Goal: Use online tool/utility: Utilize a website feature to perform a specific function

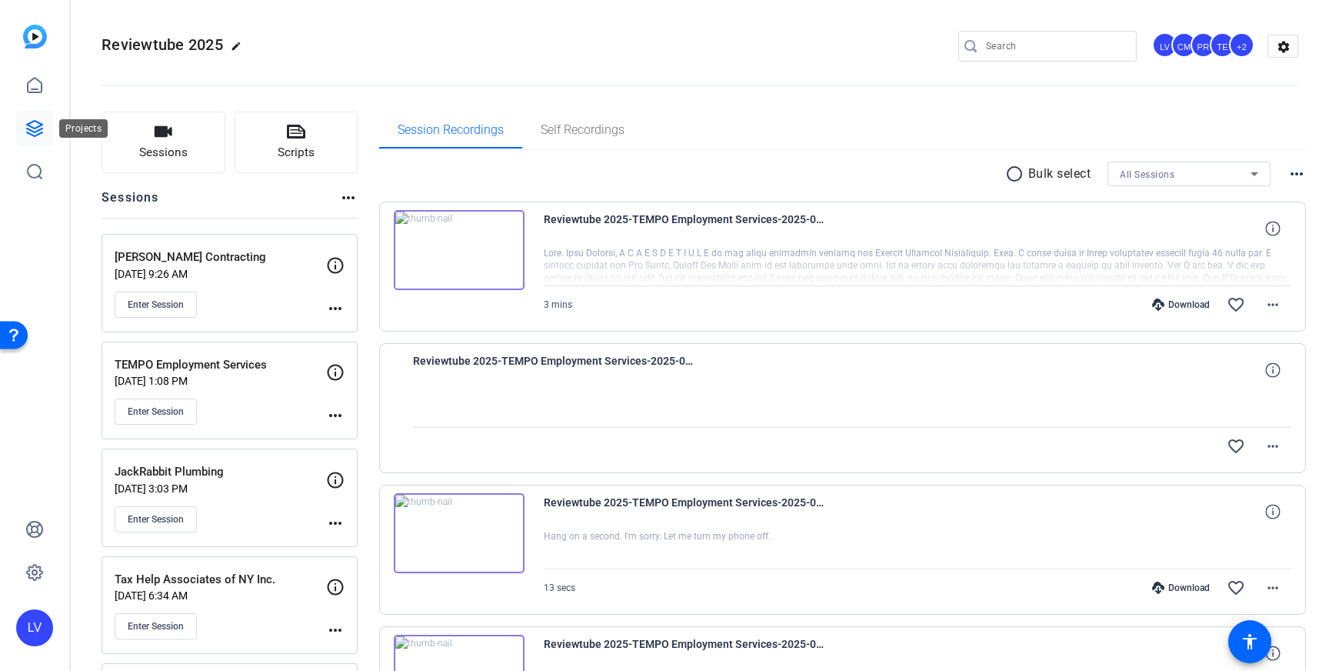
click at [46, 129] on link at bounding box center [34, 128] width 37 height 37
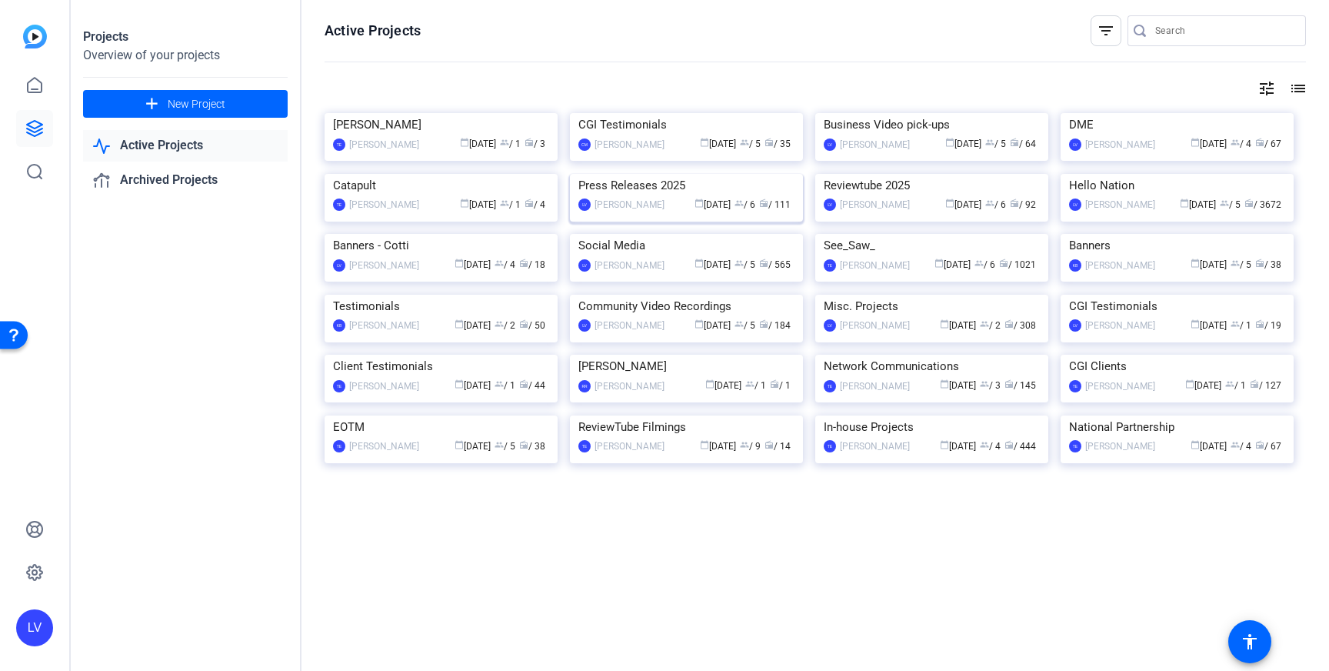
click at [623, 174] on img at bounding box center [686, 174] width 233 height 0
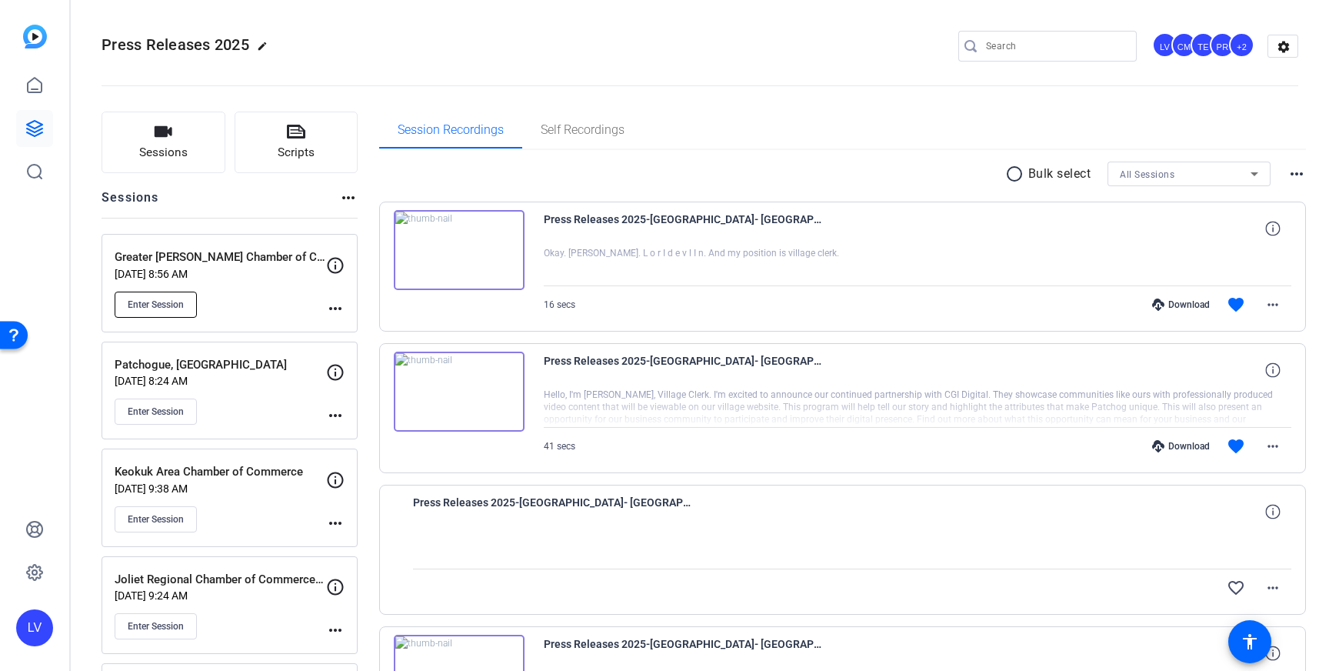
click at [140, 295] on button "Enter Session" at bounding box center [156, 305] width 82 height 26
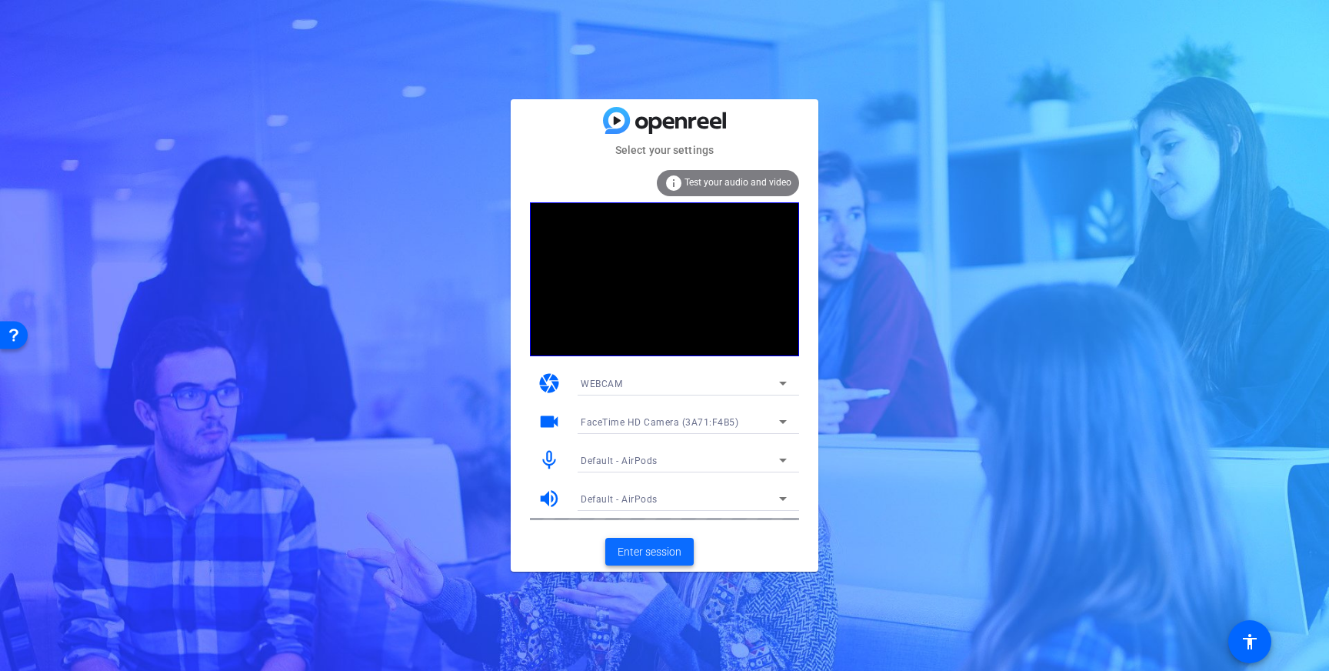
click at [658, 550] on span "Enter session" at bounding box center [650, 552] width 64 height 16
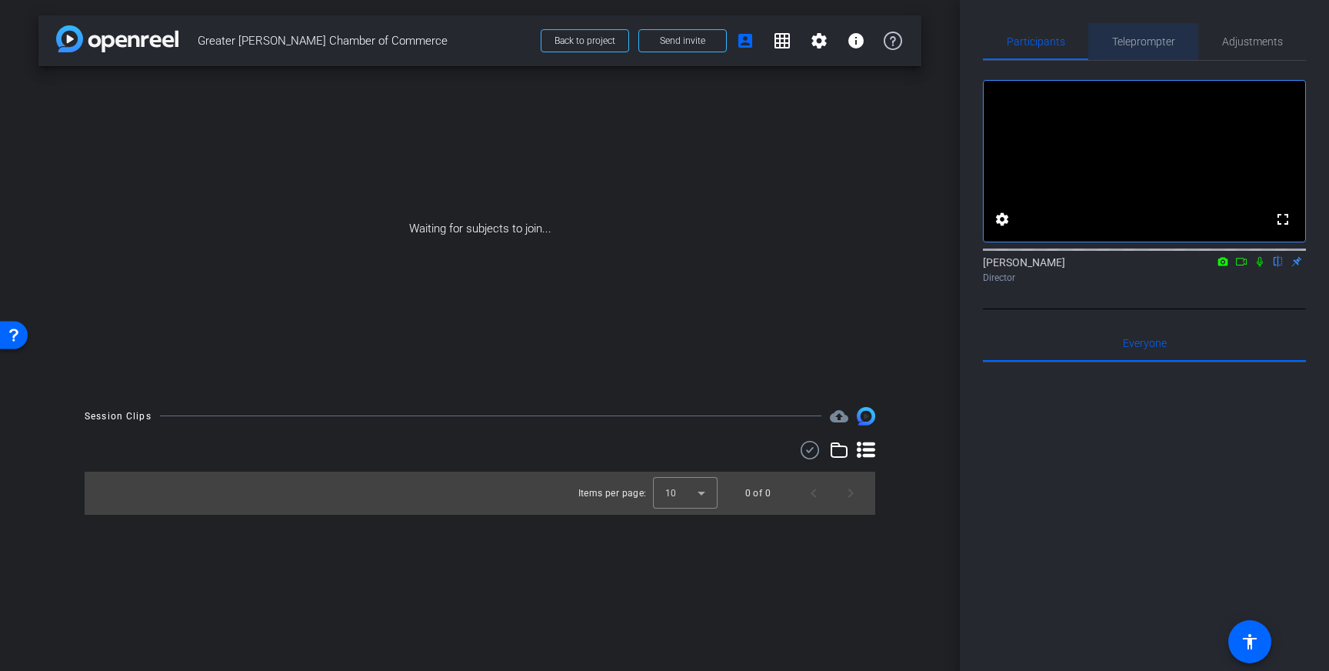
drag, startPoint x: 1130, startPoint y: 40, endPoint x: 1145, endPoint y: 75, distance: 37.6
click at [1130, 40] on span "Teleprompter" at bounding box center [1143, 41] width 63 height 11
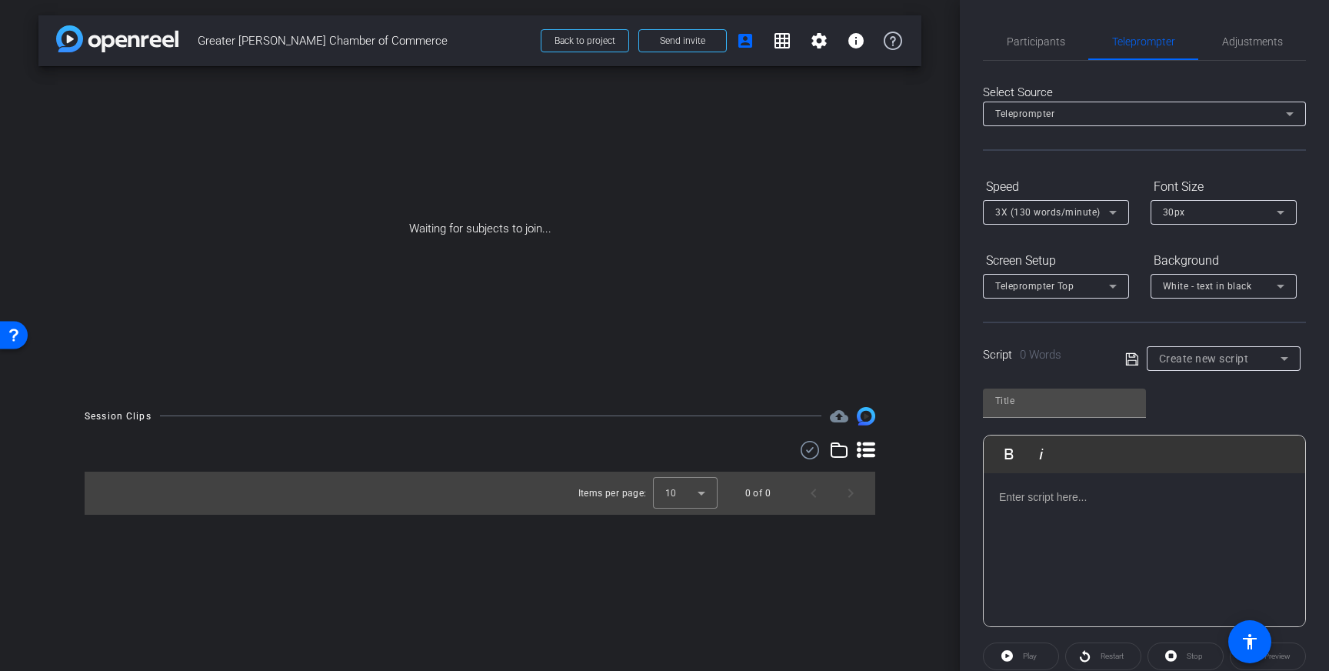
click at [1042, 501] on p at bounding box center [1144, 496] width 291 height 17
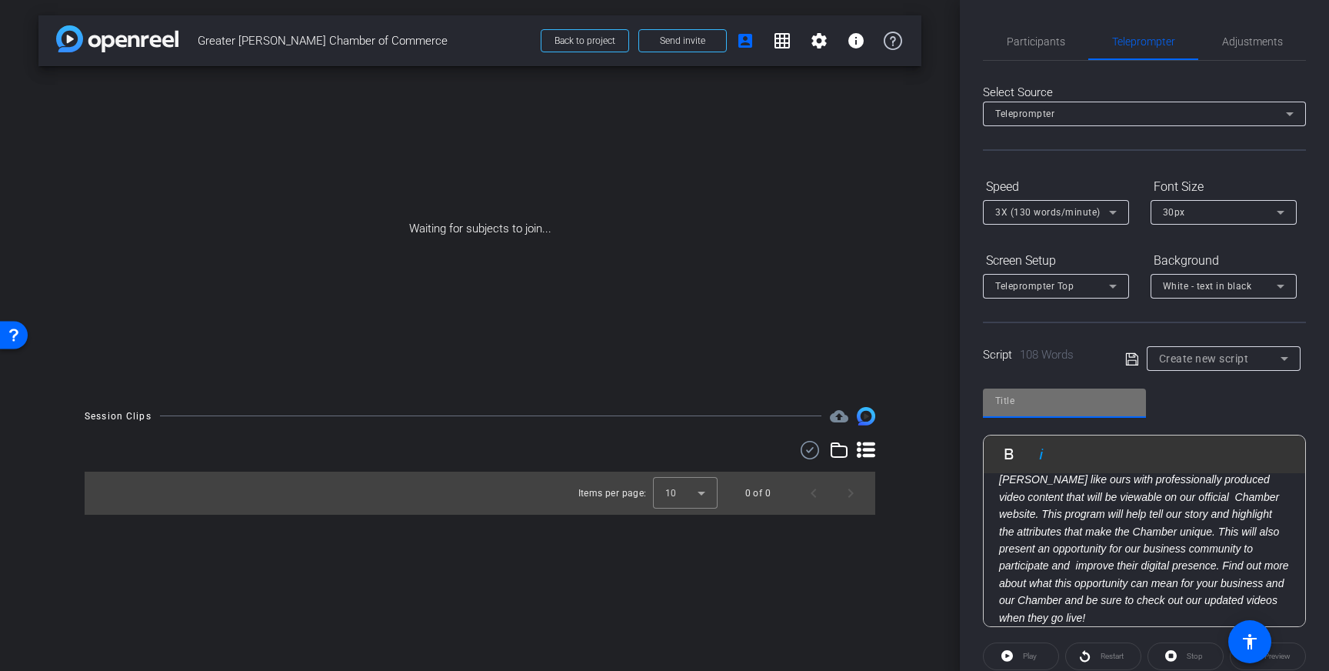
click at [1029, 407] on input "text" at bounding box center [1064, 401] width 138 height 18
type input "Easley COC"
click at [1129, 358] on icon at bounding box center [1132, 359] width 14 height 18
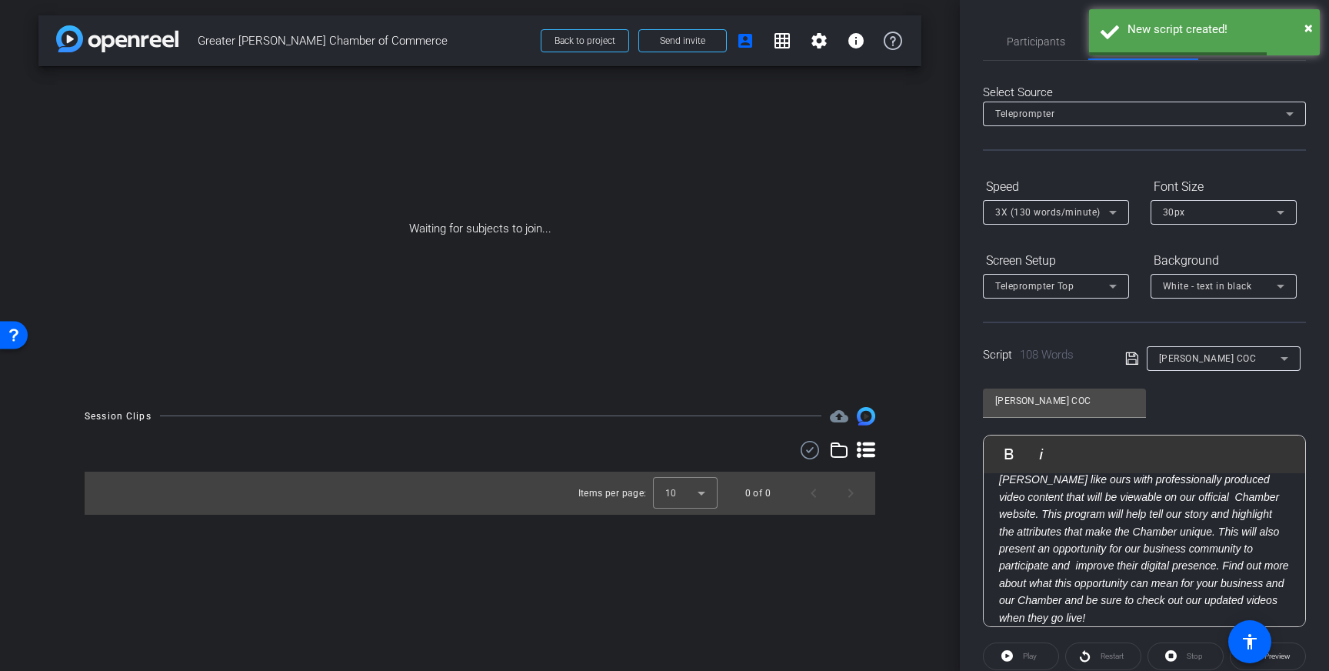
scroll to position [0, 0]
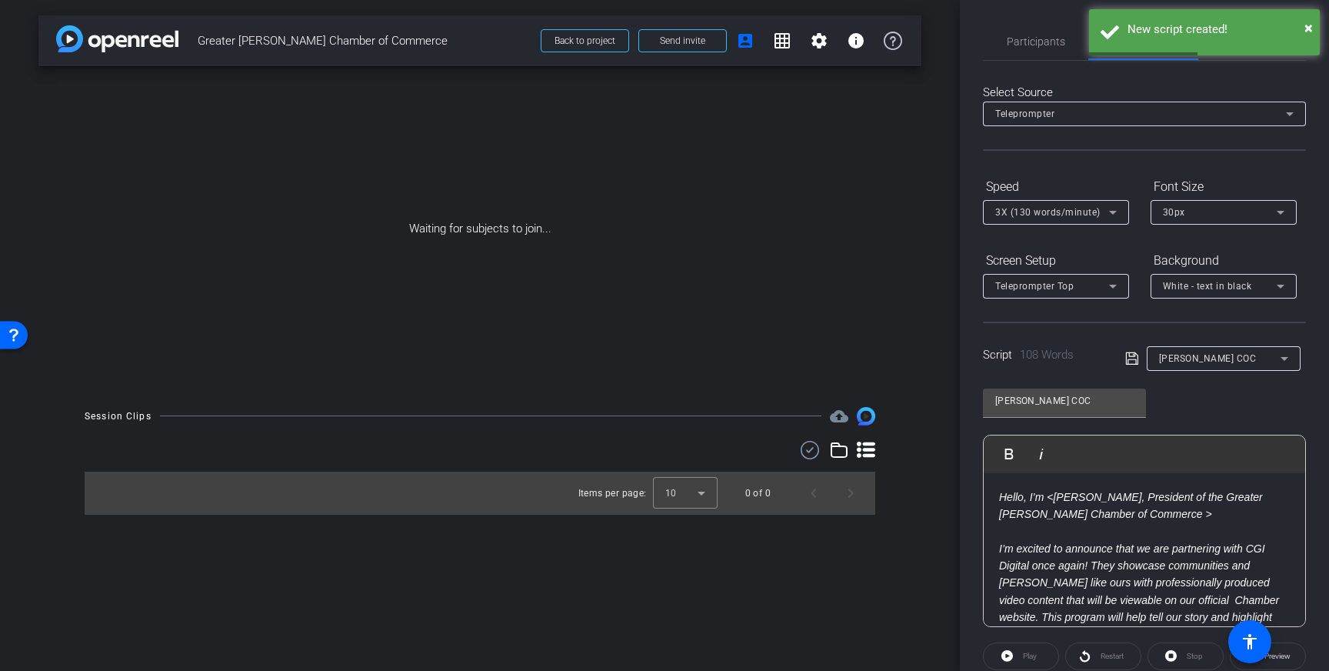
click at [1120, 515] on em "Hello, I’m <Brian Swords, President of the Greater Easley Chamber of Commerce >" at bounding box center [1131, 505] width 264 height 29
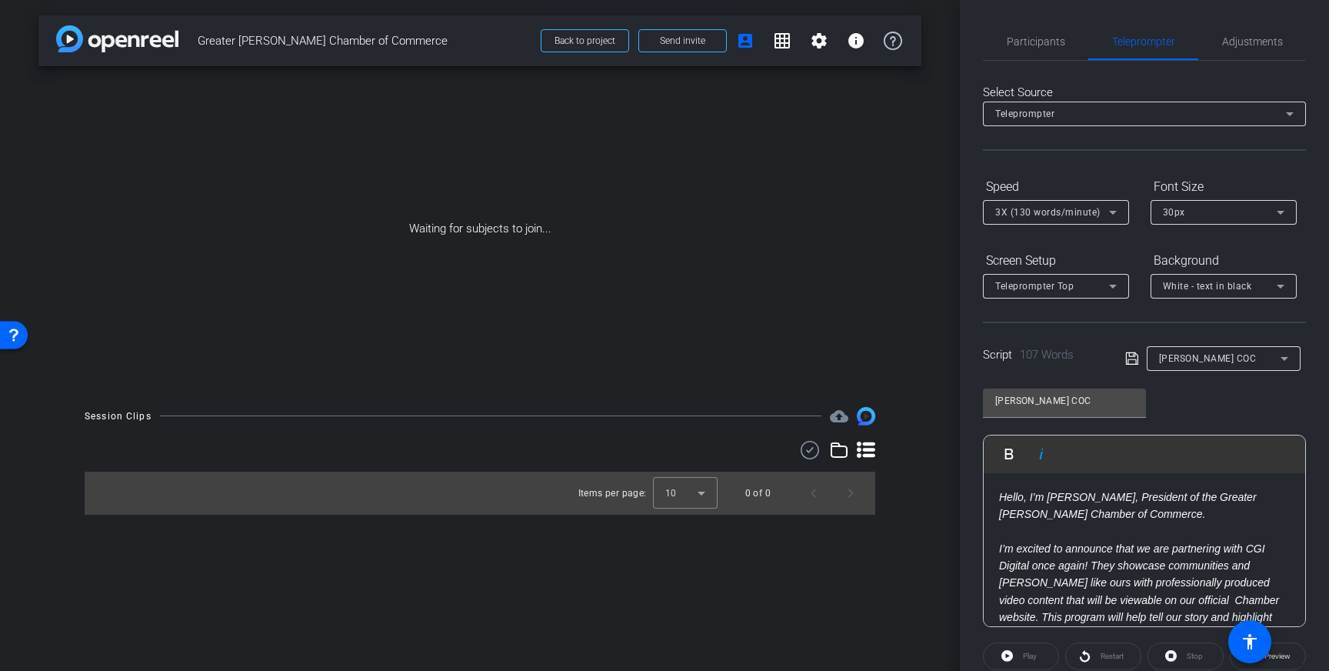
click at [990, 543] on div "Hello, I’m Brian Swords, President of the Greater Easley Chamber of Commerce. I…" at bounding box center [1145, 609] width 322 height 272
click at [1127, 351] on icon at bounding box center [1132, 358] width 14 height 18
